Goal: Find specific page/section: Find specific page/section

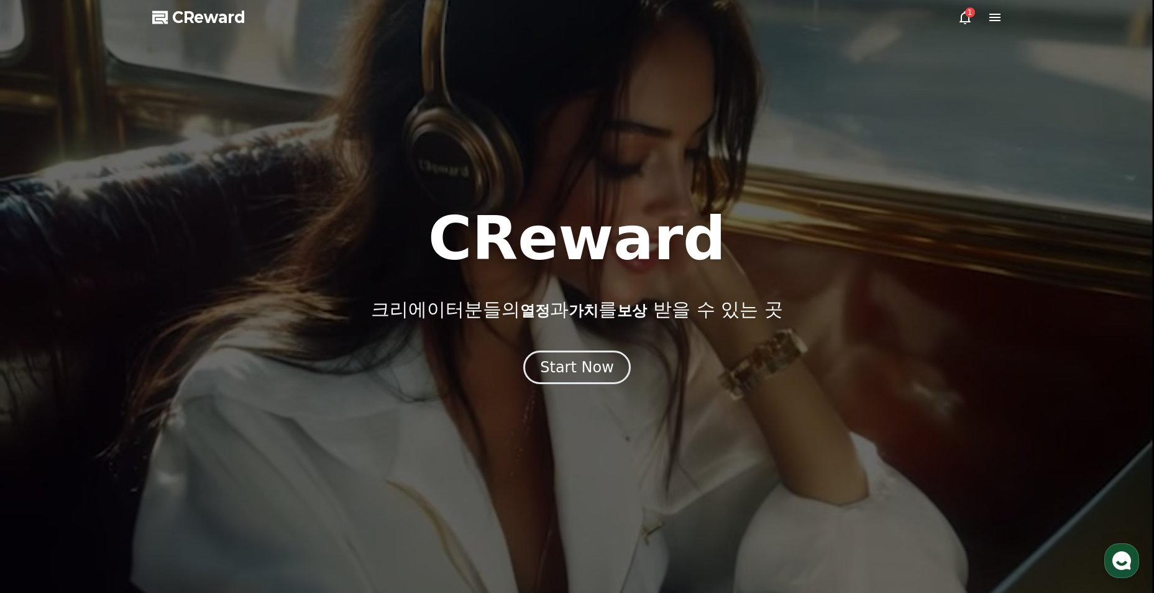
click at [957, 15] on icon at bounding box center [964, 17] width 15 height 15
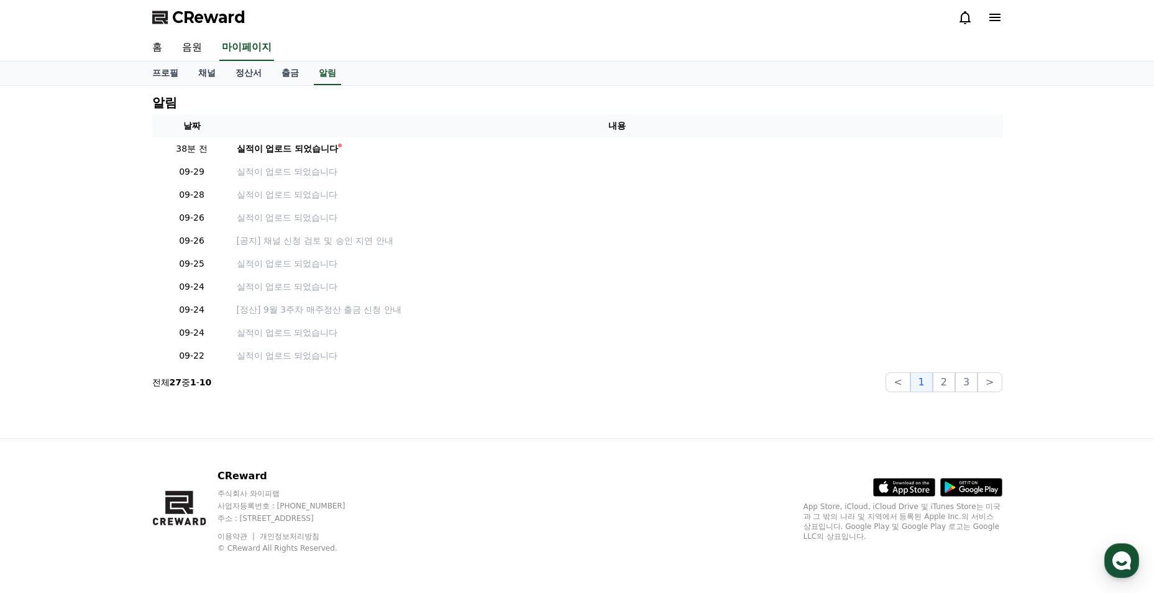
click at [324, 138] on td "실적이 업로드 되었습니다" at bounding box center [617, 148] width 770 height 23
click at [320, 150] on div "실적이 업로드 되었습니다" at bounding box center [288, 148] width 102 height 13
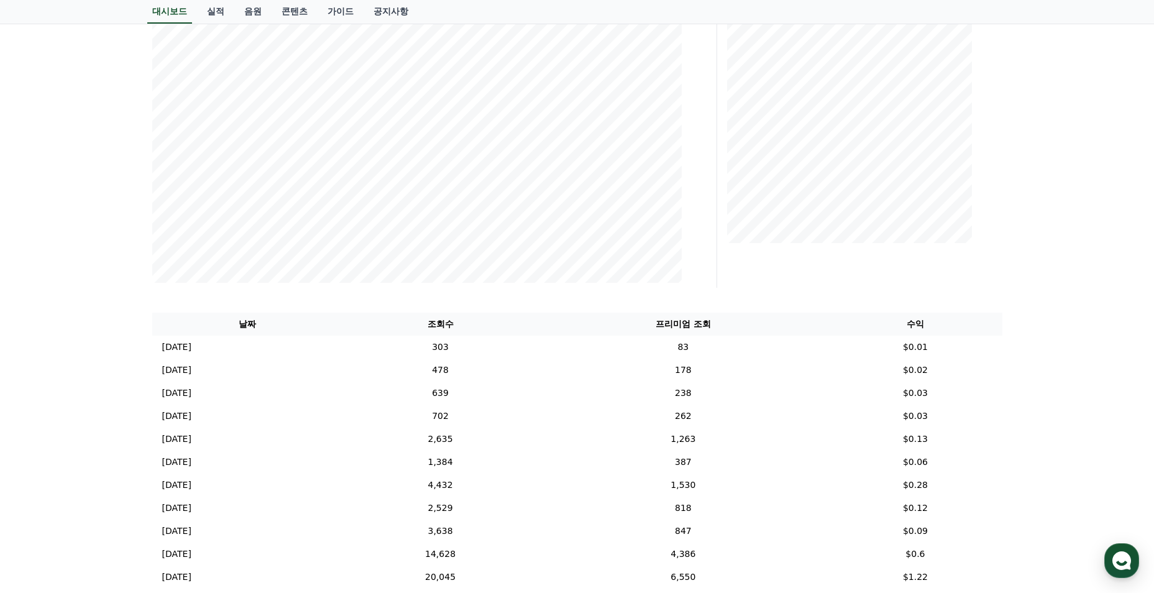
scroll to position [186, 0]
